Goal: Information Seeking & Learning: Find contact information

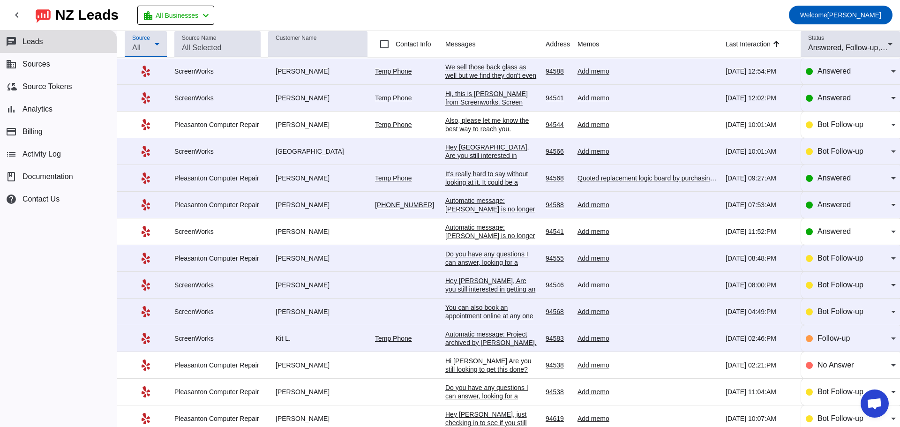
click at [160, 45] on icon at bounding box center [156, 43] width 11 height 11
click at [93, 116] on div at bounding box center [450, 213] width 900 height 427
click at [299, 285] on div "[PERSON_NAME]" at bounding box center [317, 285] width 99 height 8
click at [445, 73] on div "We sell those back glass as well but we find they don't even last a month which…" at bounding box center [491, 88] width 93 height 51
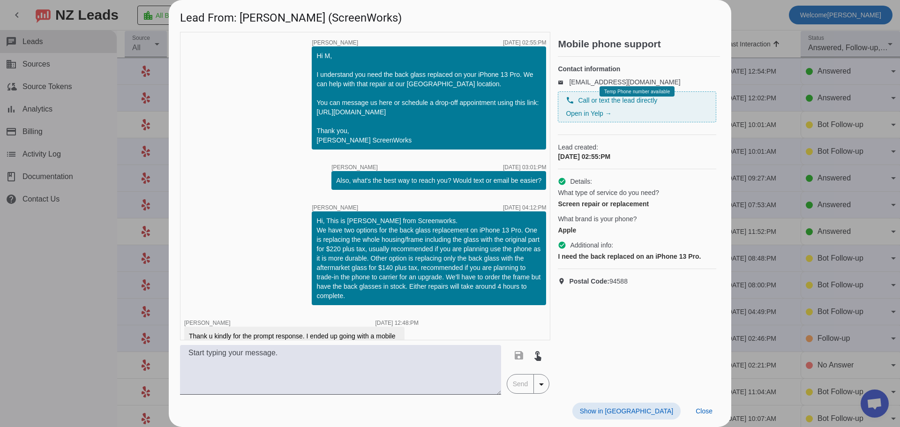
scroll to position [110, 0]
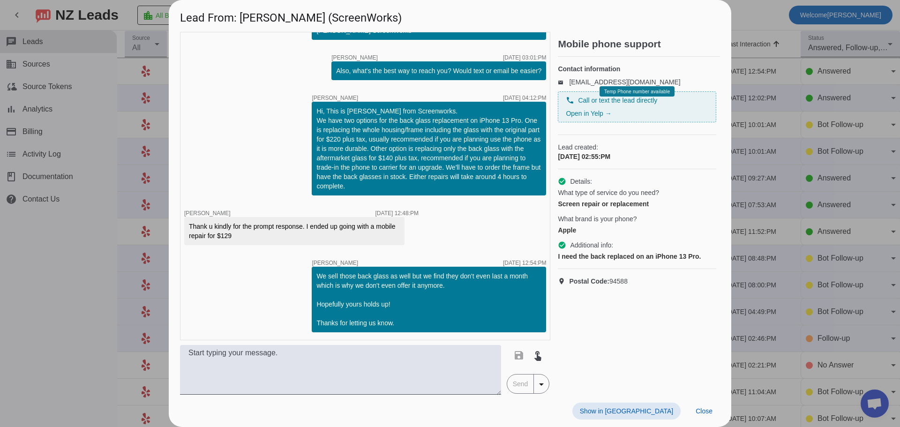
click at [651, 411] on span "Show in [GEOGRAPHIC_DATA]" at bounding box center [626, 410] width 93 height 7
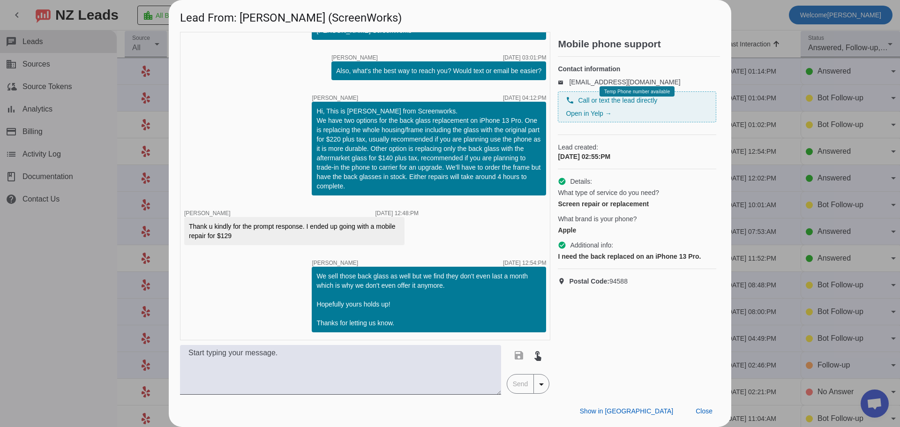
click at [92, 306] on div at bounding box center [450, 213] width 900 height 427
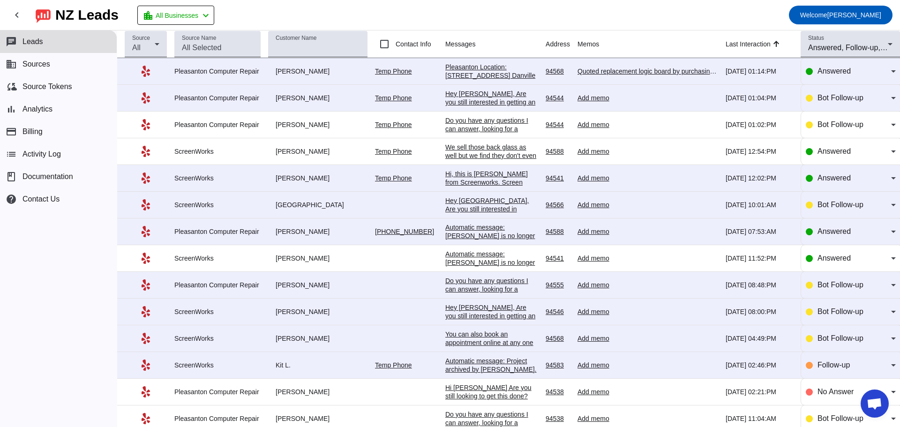
drag, startPoint x: 243, startPoint y: 73, endPoint x: 250, endPoint y: 73, distance: 6.6
click at [243, 73] on div "Pleasanton Computer Repair" at bounding box center [217, 71] width 86 height 8
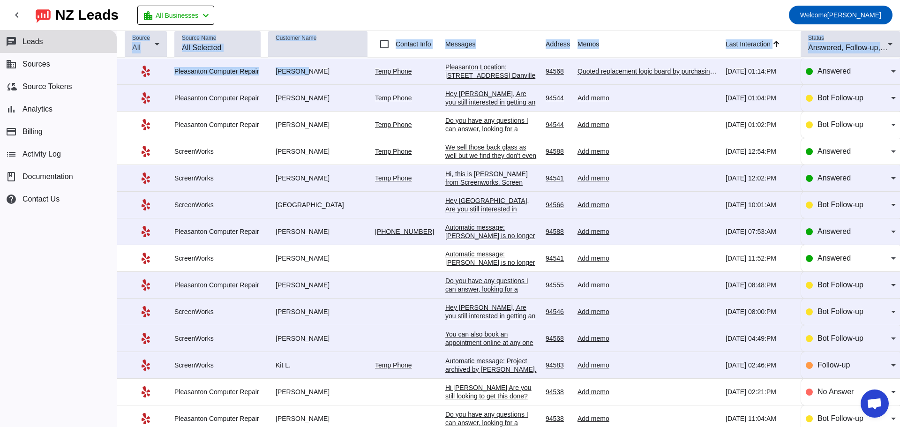
drag, startPoint x: 304, startPoint y: 74, endPoint x: 167, endPoint y: 74, distance: 136.9
click at [0, 102] on html "chevron_left [GEOGRAPHIC_DATA] Leads location_city All Businesses chevron_left …" at bounding box center [450, 213] width 900 height 427
click at [314, 78] on td "[PERSON_NAME]" at bounding box center [321, 71] width 107 height 27
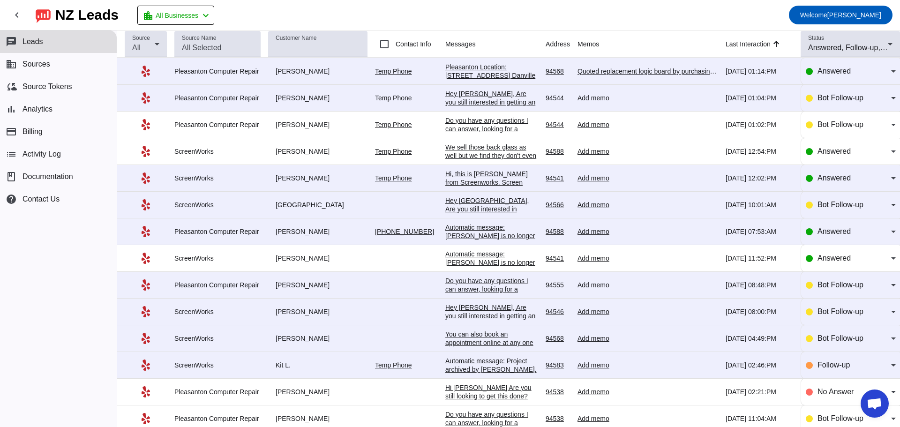
click at [594, 70] on div "Quoted replacement logic board by purchasing Mac from Backmarket for $471.99 at…" at bounding box center [647, 71] width 141 height 8
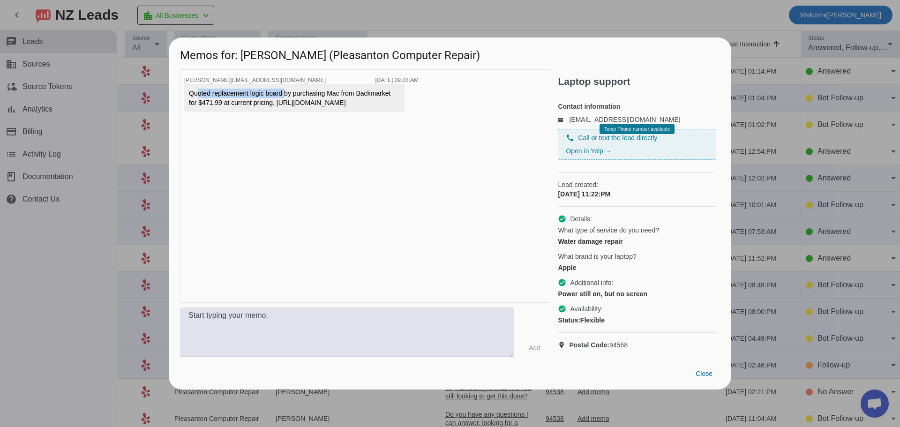
drag, startPoint x: 192, startPoint y: 85, endPoint x: 281, endPoint y: 85, distance: 89.1
click at [286, 89] on div "Quoted replacement logic board by purchasing Mac from Backmarket for $471.99 at…" at bounding box center [294, 98] width 211 height 19
click at [279, 89] on div "Quoted replacement logic board by purchasing Mac from Backmarket for $471.99 at…" at bounding box center [294, 98] width 211 height 19
drag, startPoint x: 194, startPoint y: 86, endPoint x: 301, endPoint y: 105, distance: 109.0
click at [301, 105] on div "Quoted replacement logic board by purchasing Mac from Backmarket for $471.99 at…" at bounding box center [294, 98] width 211 height 19
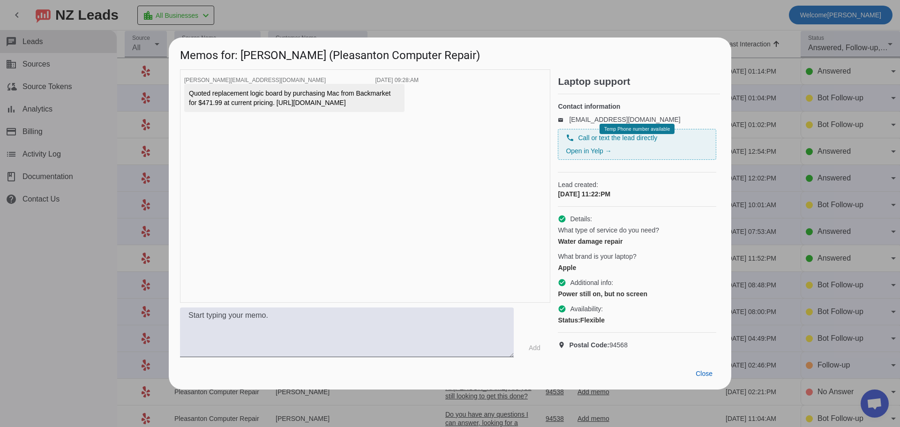
click at [301, 105] on div "Quoted replacement logic board by purchasing Mac from Backmarket for $471.99 at…" at bounding box center [294, 98] width 211 height 19
drag, startPoint x: 285, startPoint y: 123, endPoint x: 188, endPoint y: 86, distance: 103.8
click at [188, 86] on div "Quoted replacement logic board by purchasing Mac from Backmarket for $471.99 at…" at bounding box center [294, 98] width 220 height 28
click at [254, 97] on div "Quoted replacement logic board by purchasing Mac from Backmarket for $471.99 at…" at bounding box center [294, 98] width 211 height 19
drag, startPoint x: 245, startPoint y: 92, endPoint x: 261, endPoint y: 91, distance: 15.5
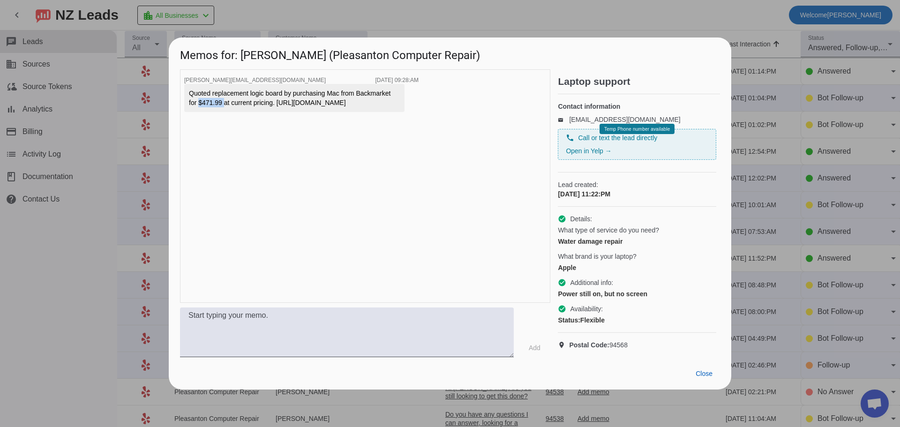
click at [261, 91] on div "Quoted replacement logic board by purchasing Mac from Backmarket for $471.99 at…" at bounding box center [294, 98] width 211 height 19
click at [705, 377] on span "Close" at bounding box center [704, 373] width 17 height 7
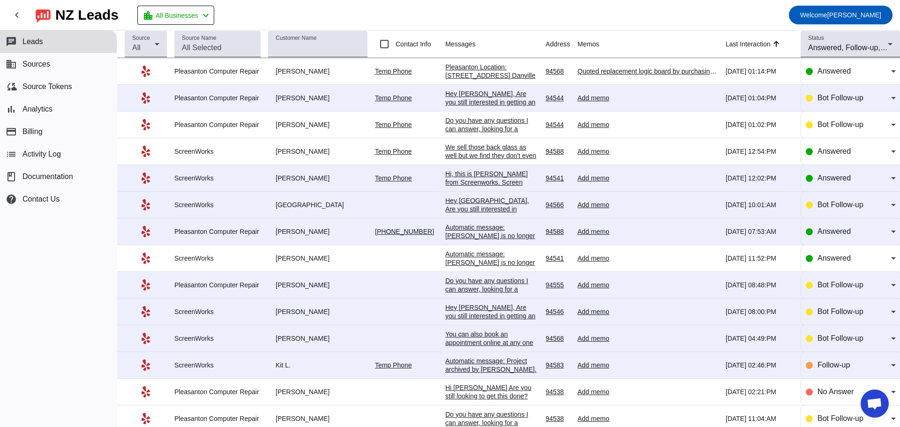
click at [476, 68] on div "Pleasanton Location: [STREET_ADDRESS] Danville [STREET_ADDRESS][PERSON_NAME]" at bounding box center [491, 80] width 93 height 34
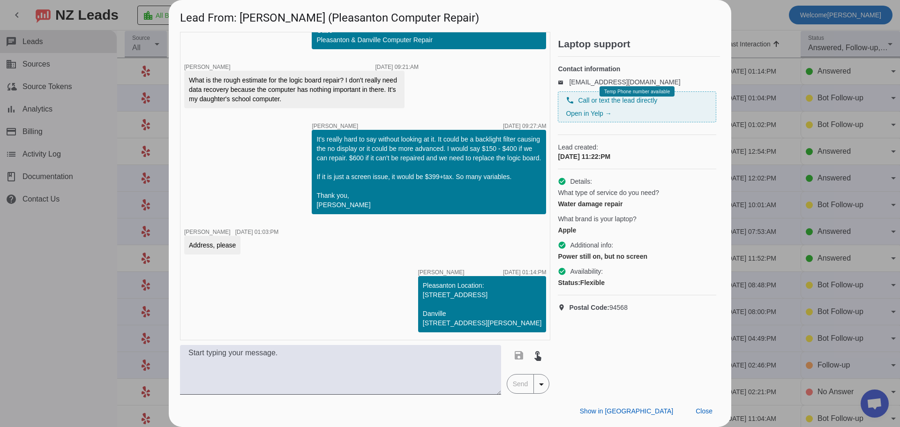
scroll to position [602, 0]
click at [538, 382] on mat-icon "arrow_drop_down" at bounding box center [541, 384] width 11 height 11
click at [540, 389] on div at bounding box center [450, 213] width 900 height 427
click at [709, 410] on span "Close" at bounding box center [704, 410] width 17 height 7
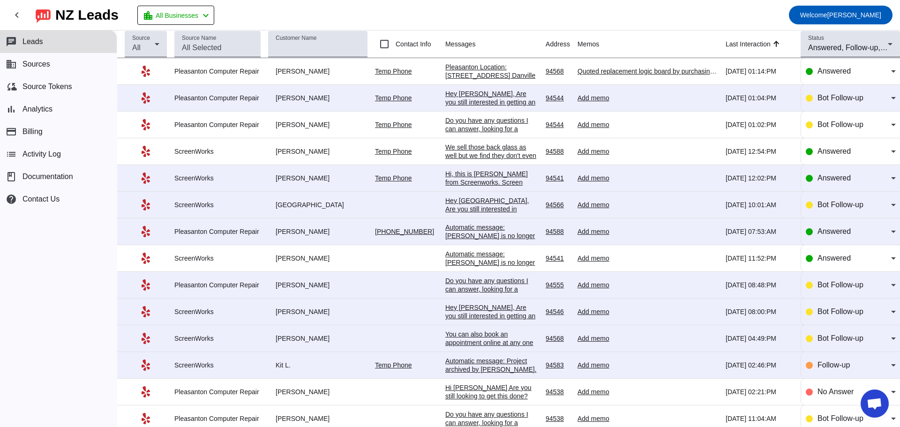
click at [482, 98] on div "Hey [PERSON_NAME], Are you still interested in getting an estimate? What's the …" at bounding box center [491, 119] width 93 height 59
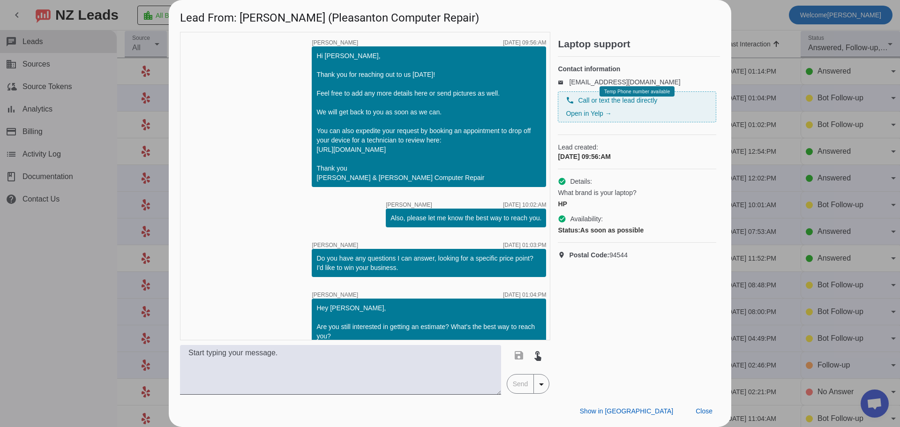
scroll to position [60, 0]
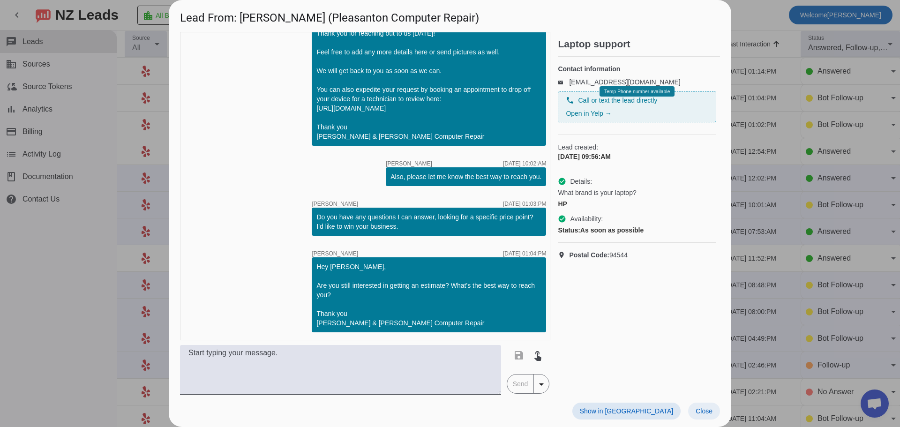
click at [705, 404] on span at bounding box center [704, 411] width 32 height 17
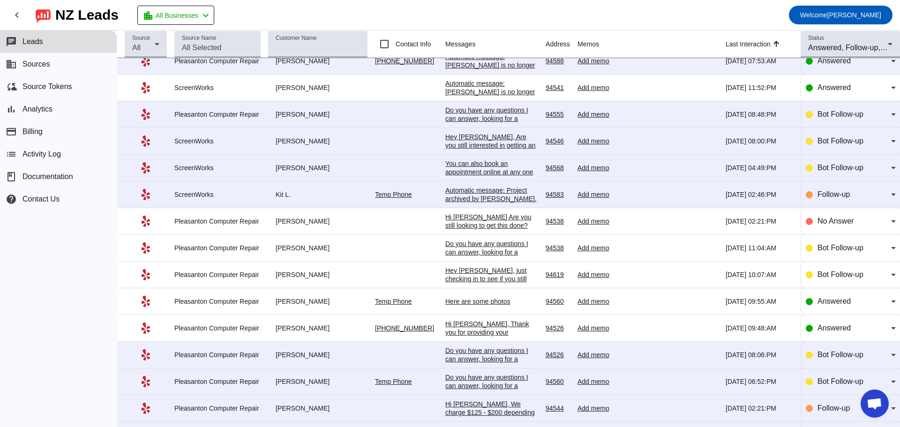
scroll to position [187, 0]
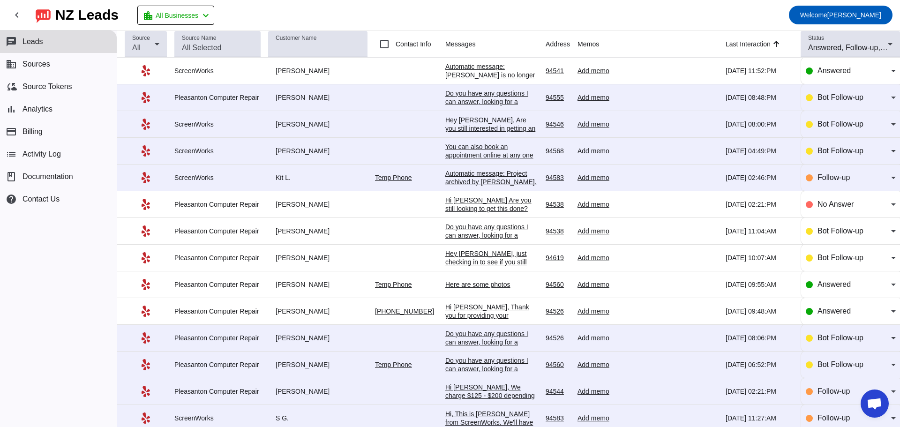
click at [486, 289] on div "Here are some photos" at bounding box center [491, 284] width 93 height 8
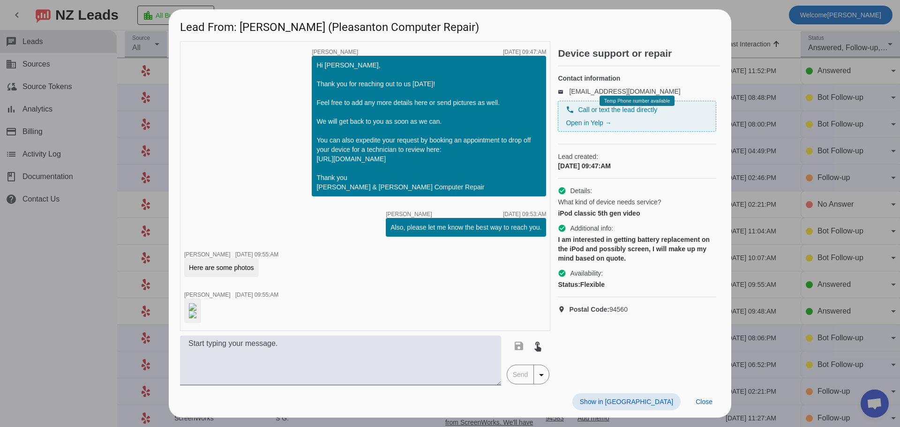
scroll to position [0, 0]
